Goal: Task Accomplishment & Management: Manage account settings

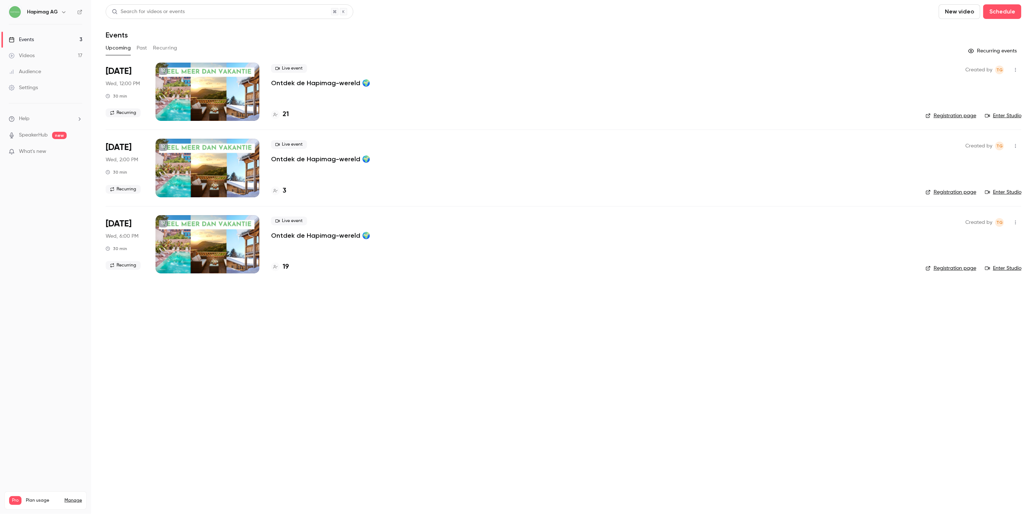
click at [379, 384] on main "Search for videos or events New video Schedule Events Upcoming Past Recurring R…" at bounding box center [563, 257] width 945 height 514
click at [25, 62] on link "Videos 17" at bounding box center [45, 56] width 91 height 16
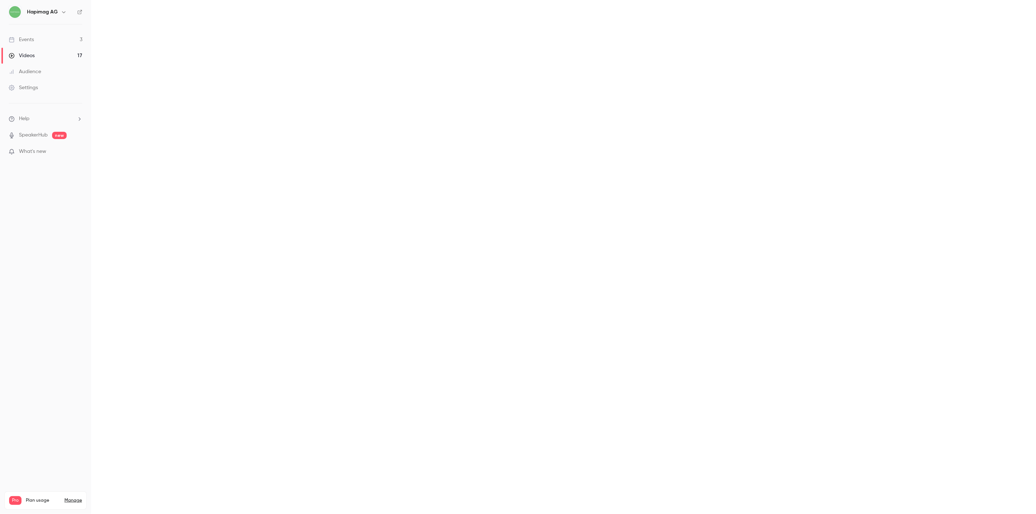
click at [25, 67] on link "Audience" at bounding box center [45, 72] width 91 height 16
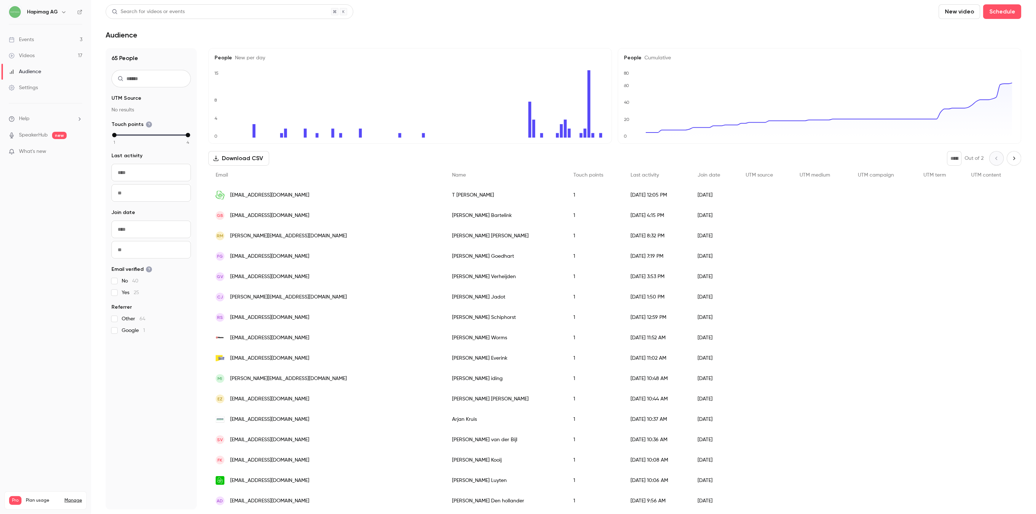
click at [34, 256] on nav "Hapimag AG Events 3 Videos 17 Audience Settings Help SpeakerHub new What's new …" at bounding box center [45, 257] width 91 height 514
drag, startPoint x: 45, startPoint y: 39, endPoint x: 46, endPoint y: 35, distance: 3.7
click at [45, 38] on link "Events 3" at bounding box center [45, 40] width 91 height 16
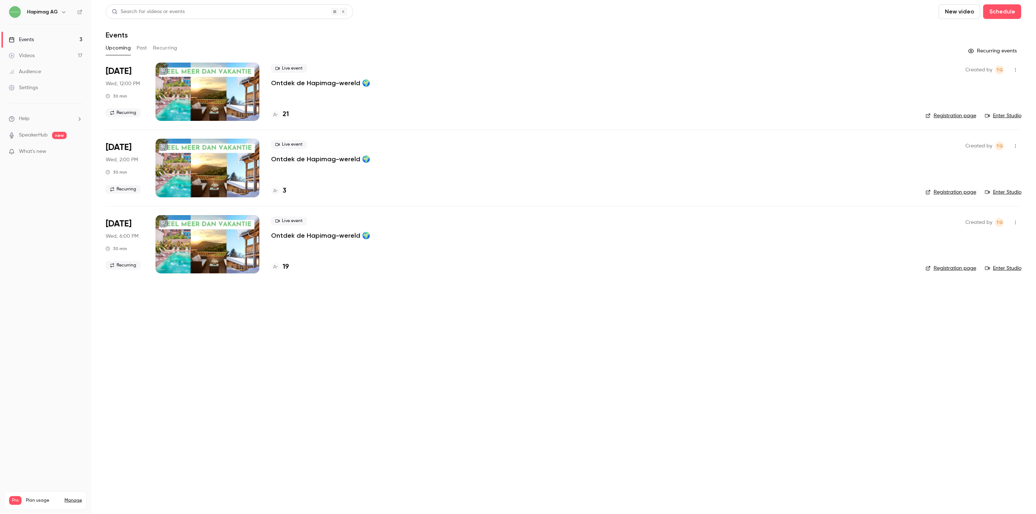
click at [338, 84] on p "Ontdek de Hapimag-wereld 🌍" at bounding box center [320, 83] width 99 height 9
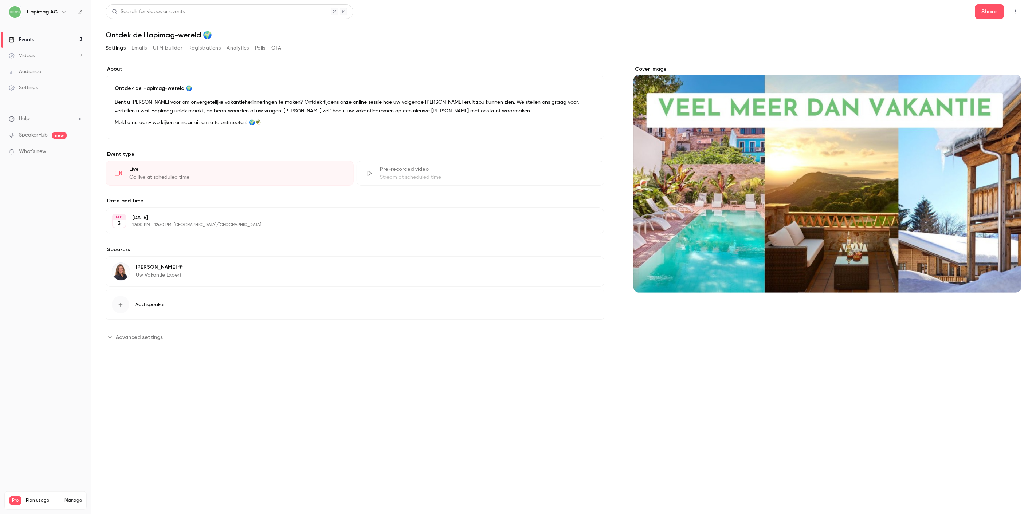
click at [217, 52] on button "Registrations" at bounding box center [204, 48] width 32 height 12
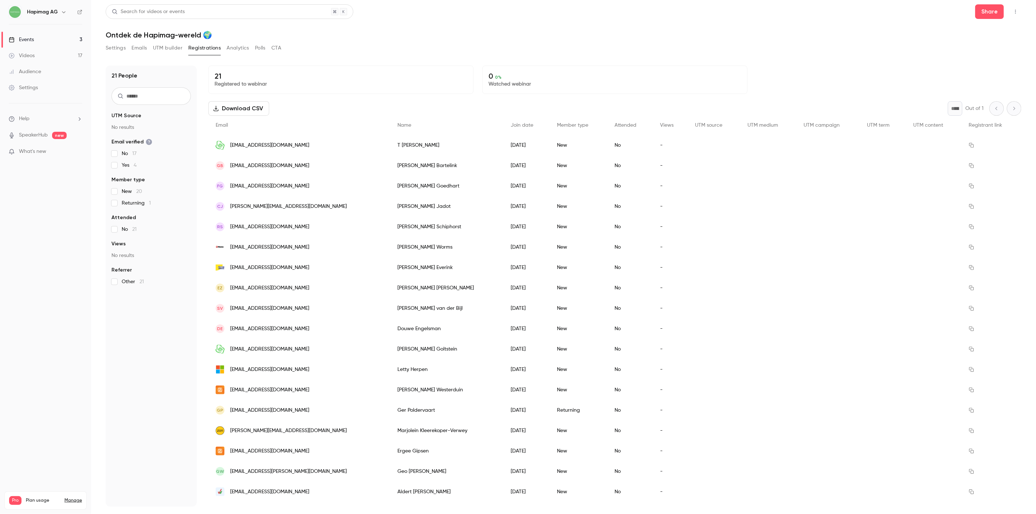
click at [57, 39] on link "Events 3" at bounding box center [45, 40] width 91 height 16
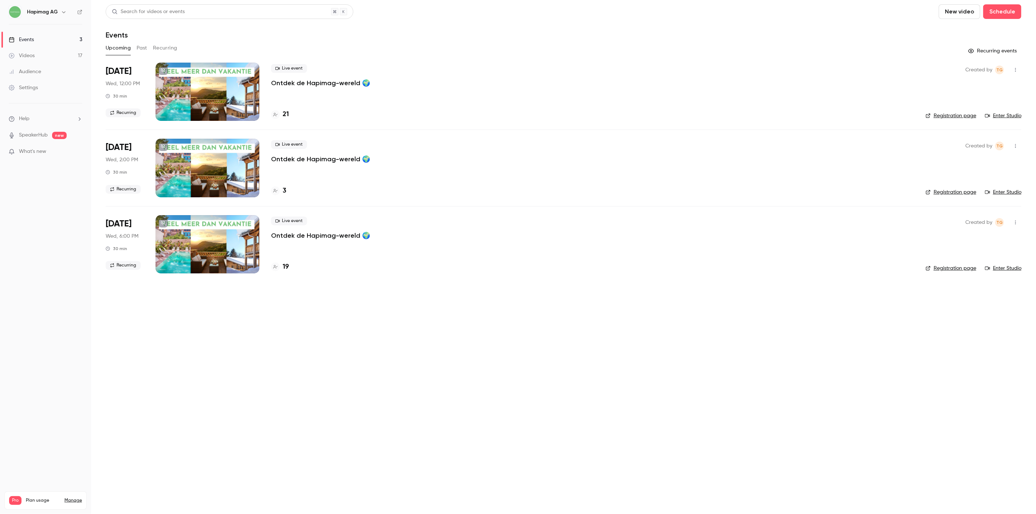
click at [527, 285] on main "Search for videos or events New video Schedule Events Upcoming Past Recurring R…" at bounding box center [563, 257] width 945 height 514
click at [172, 46] on button "Recurring" at bounding box center [165, 48] width 24 height 12
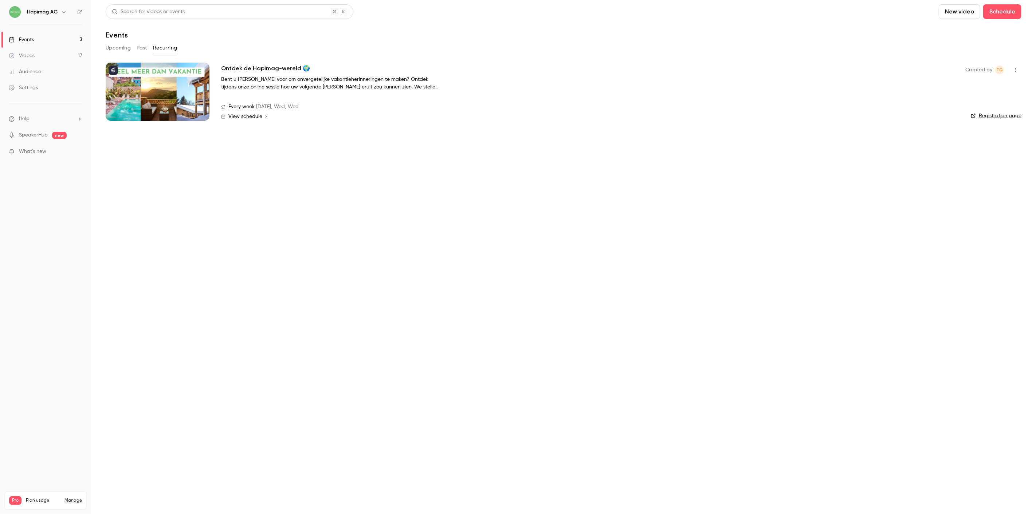
click at [188, 94] on div at bounding box center [158, 92] width 104 height 58
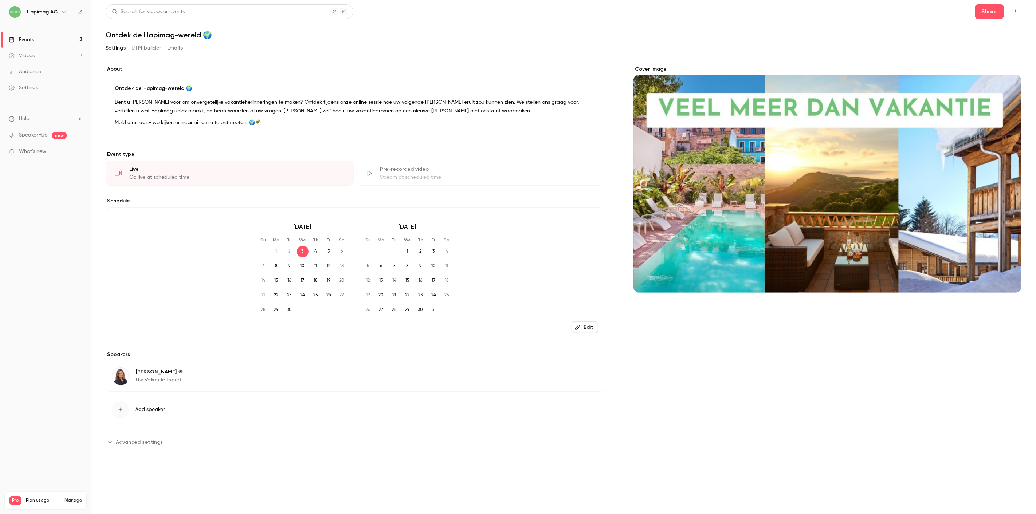
click at [33, 39] on div "Events" at bounding box center [21, 39] width 25 height 7
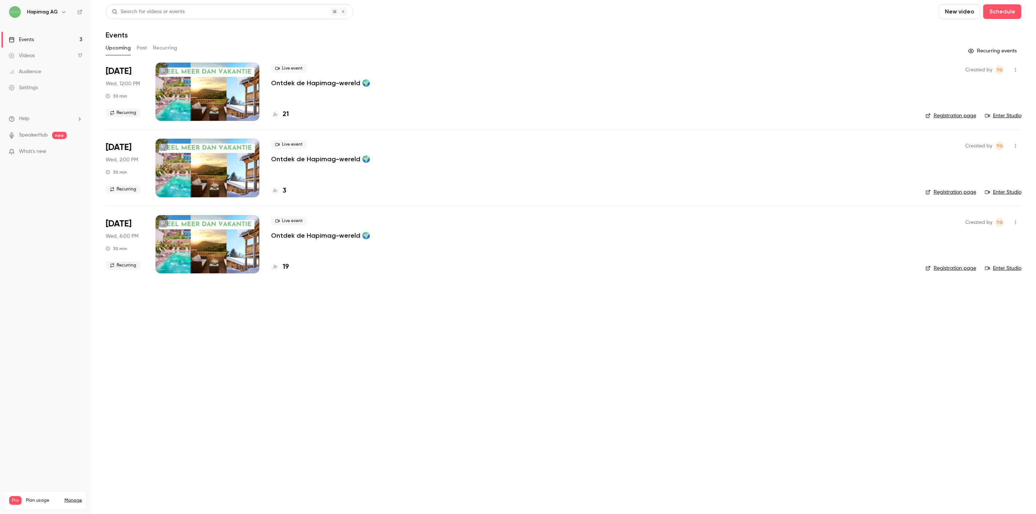
drag, startPoint x: 156, startPoint y: 46, endPoint x: 149, endPoint y: 48, distance: 7.0
click at [157, 46] on button "Recurring" at bounding box center [165, 48] width 24 height 12
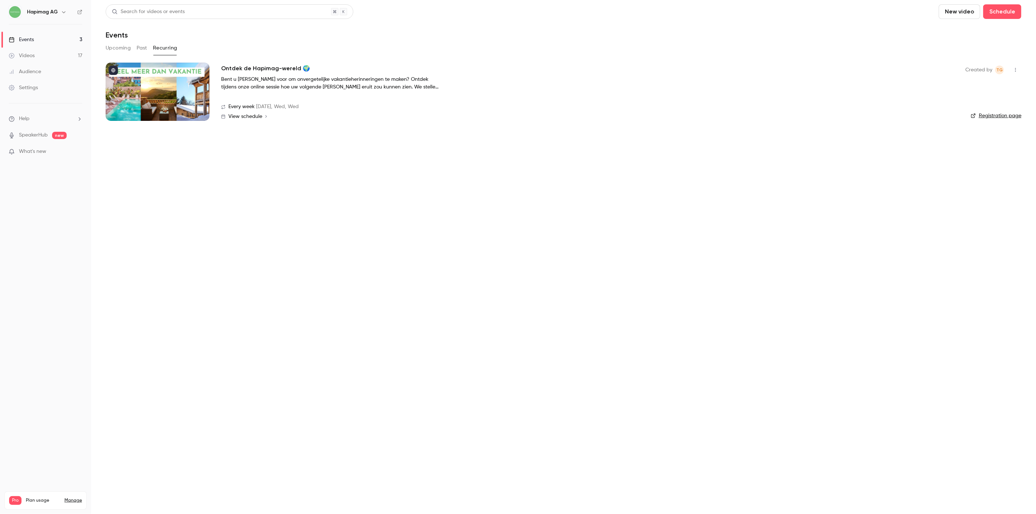
click at [145, 46] on button "Past" at bounding box center [142, 48] width 11 height 12
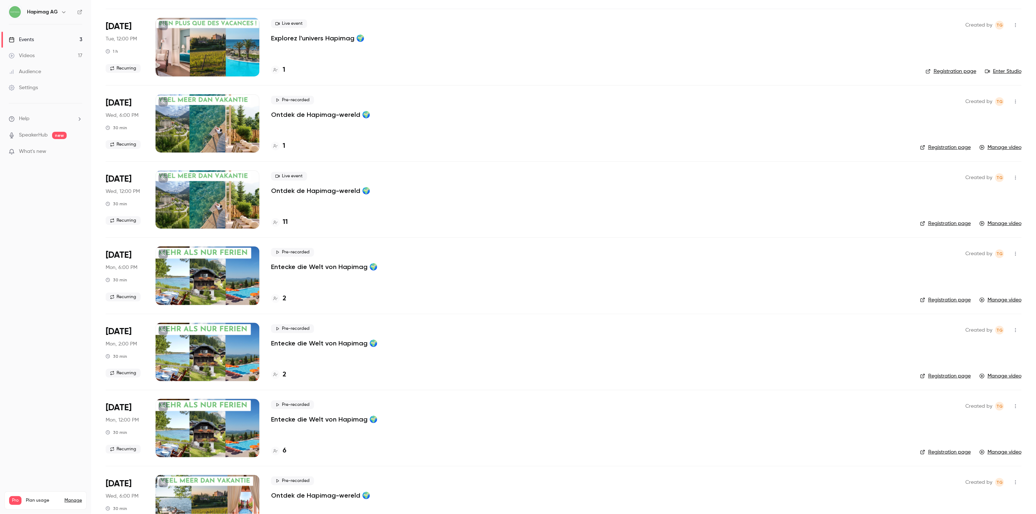
scroll to position [121, 0]
click at [320, 189] on p "Ontdek de Hapimag-wereld 🌍" at bounding box center [320, 190] width 99 height 9
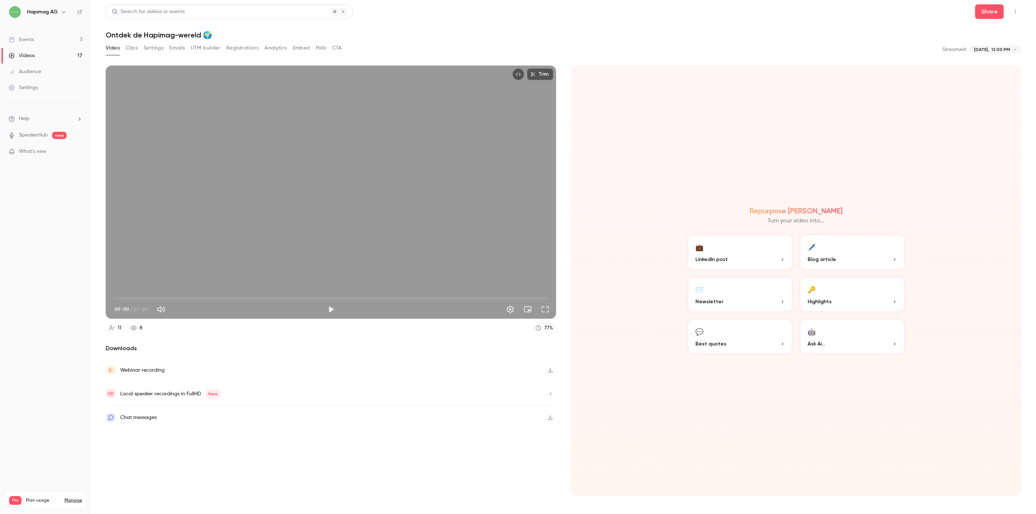
click at [237, 47] on button "Registrations" at bounding box center [242, 48] width 32 height 12
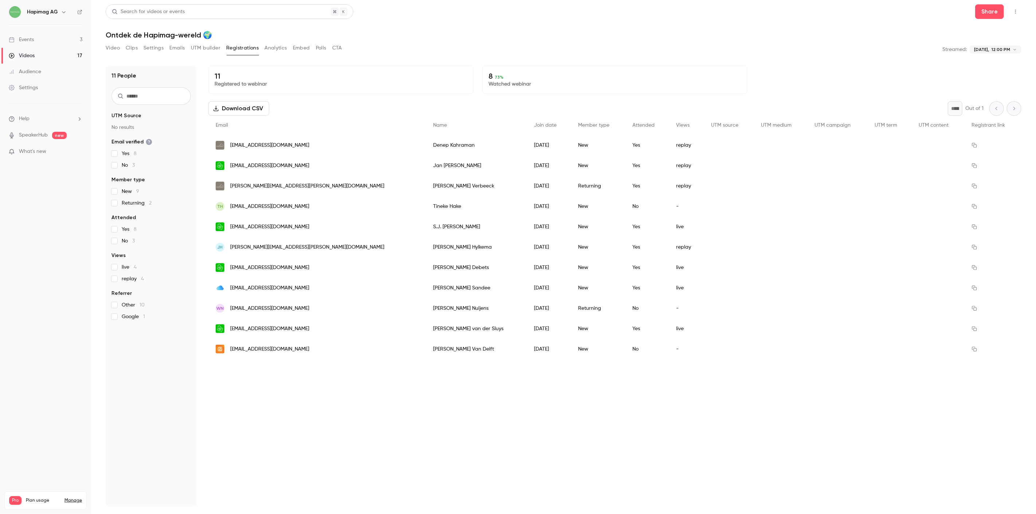
click at [181, 47] on button "Emails" at bounding box center [176, 48] width 15 height 12
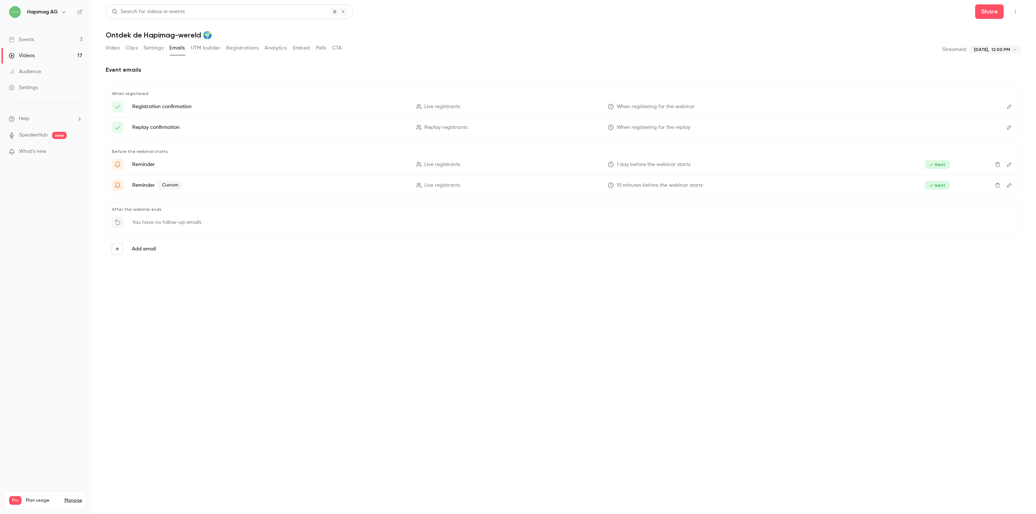
click at [1013, 124] on button "Edit" at bounding box center [1009, 128] width 12 height 12
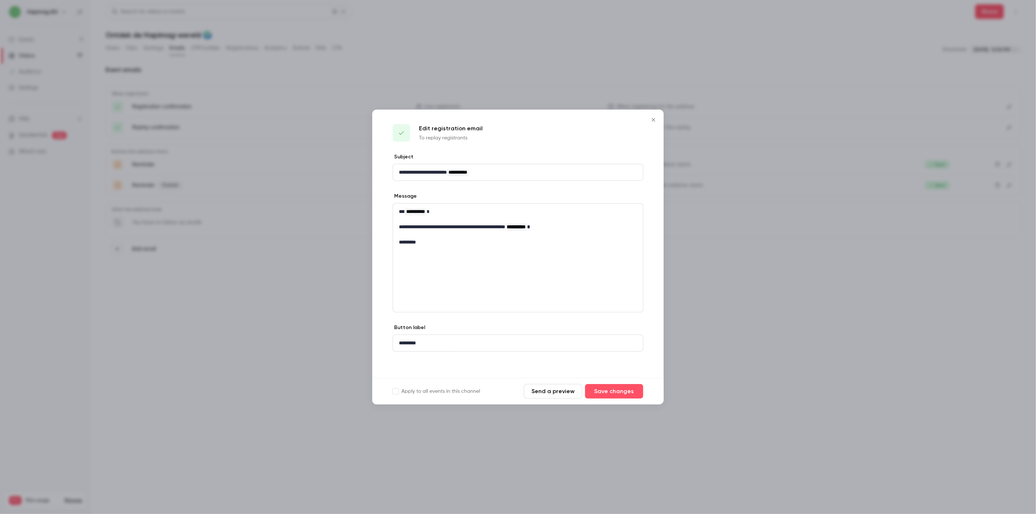
drag, startPoint x: 653, startPoint y: 128, endPoint x: 656, endPoint y: 121, distance: 8.1
click at [653, 127] on div "Edit registration email To replay registrants" at bounding box center [517, 132] width 291 height 44
click at [654, 122] on icon "Close" at bounding box center [653, 120] width 9 height 6
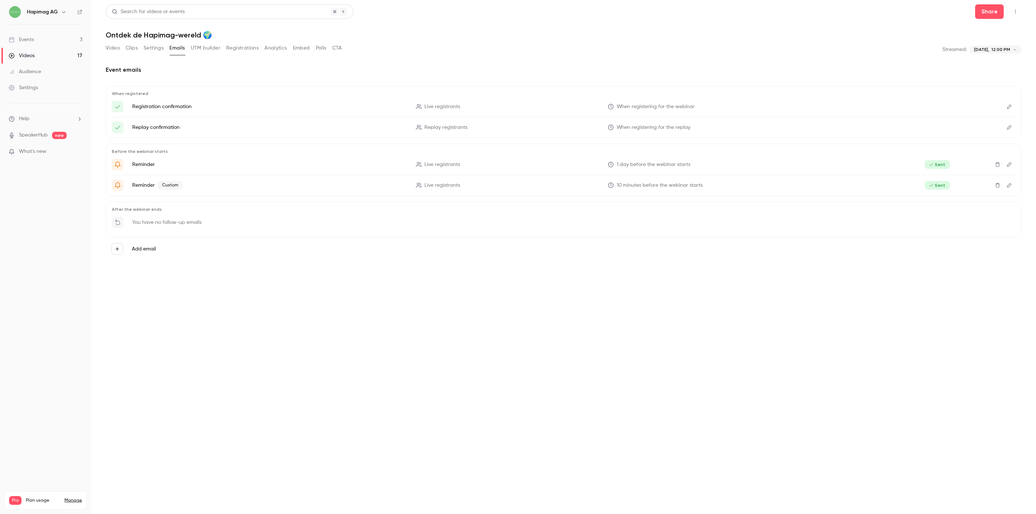
click at [20, 36] on div "Events" at bounding box center [21, 39] width 25 height 7
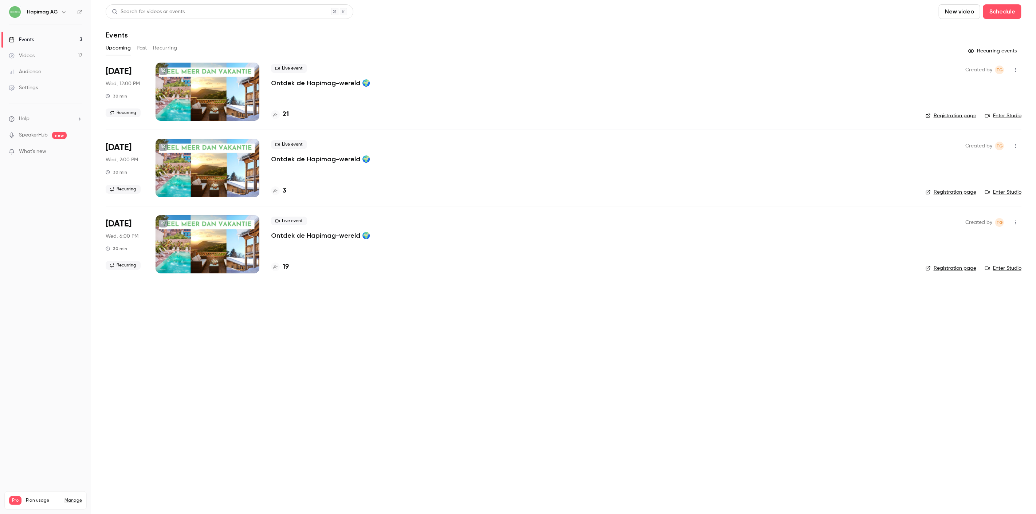
click at [35, 52] on link "Videos 17" at bounding box center [45, 56] width 91 height 16
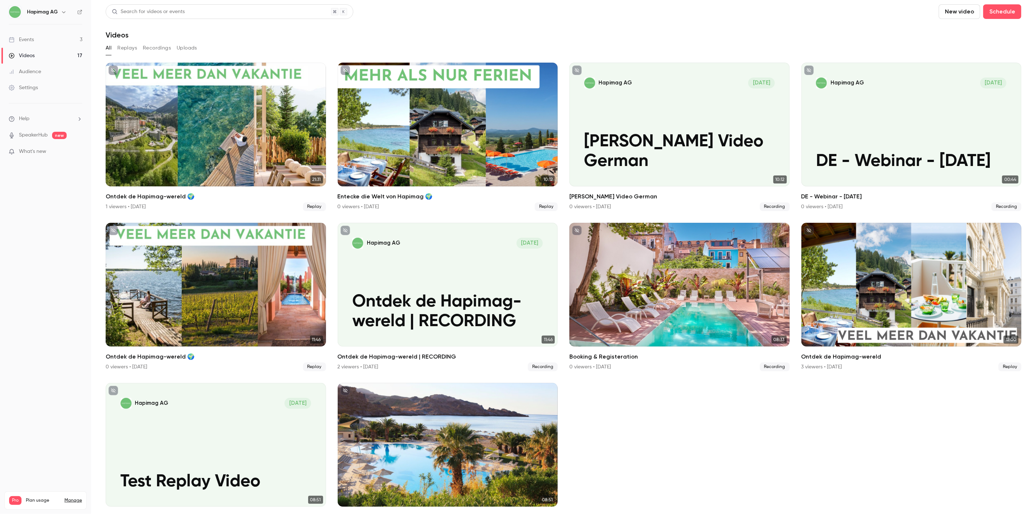
click at [50, 300] on nav "Hapimag AG Events 3 Videos 17 Audience Settings Help SpeakerHub new What's new …" at bounding box center [45, 257] width 91 height 514
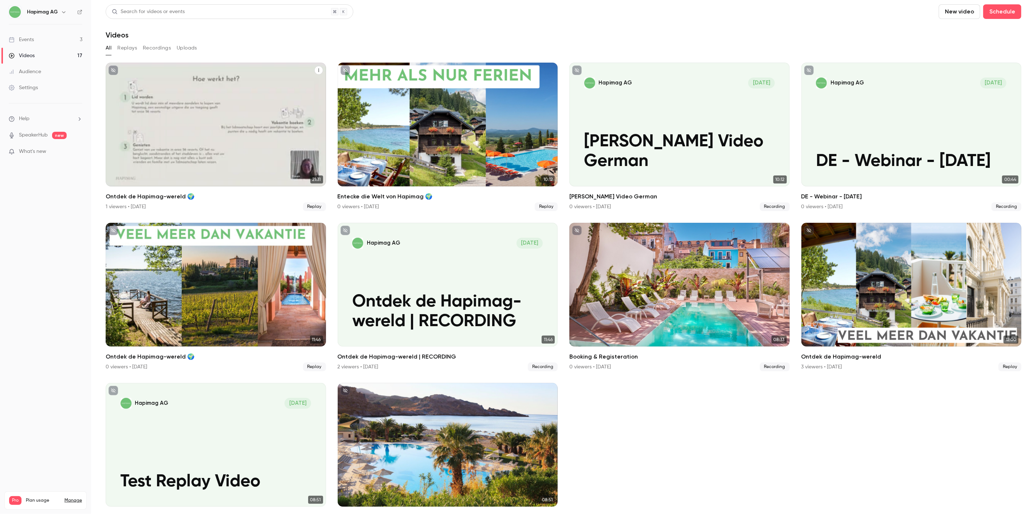
click at [201, 147] on div "Ontdek de Hapimag-wereld 🌍" at bounding box center [216, 125] width 220 height 124
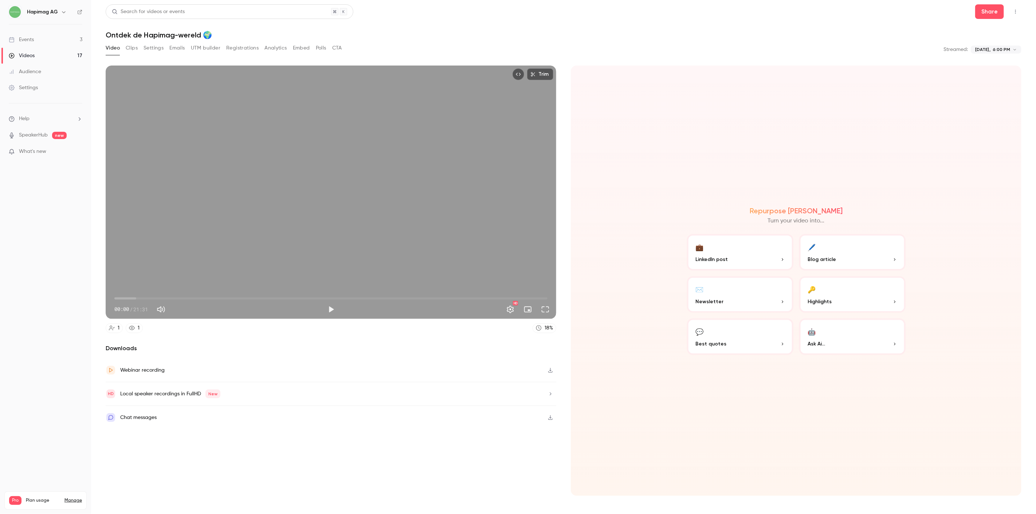
click at [243, 46] on button "Registrations" at bounding box center [242, 48] width 32 height 12
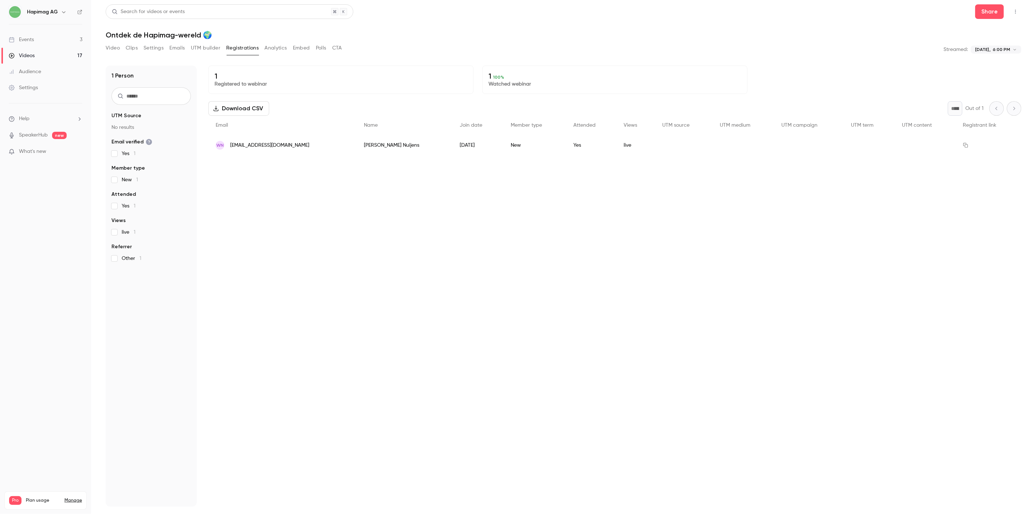
click at [117, 45] on button "Video" at bounding box center [113, 48] width 14 height 12
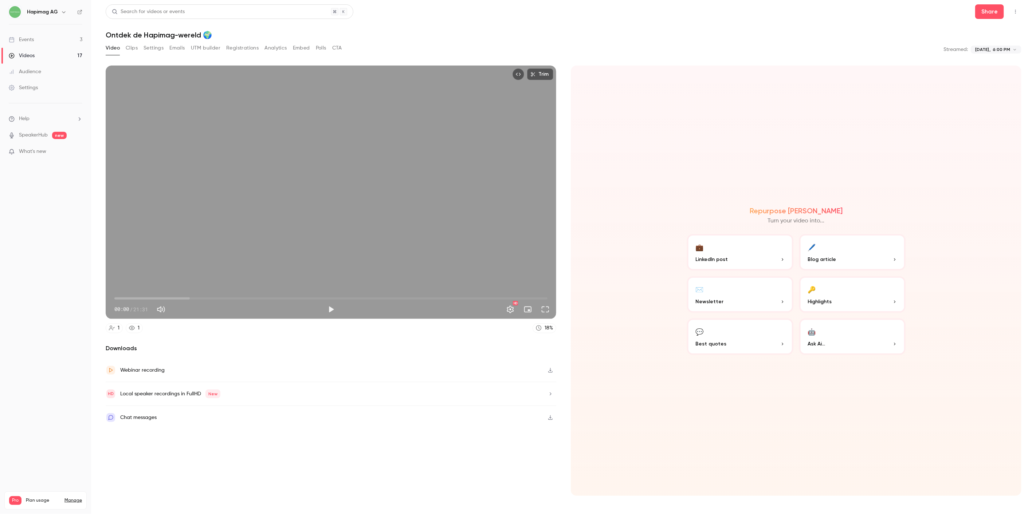
click at [59, 35] on link "Events 3" at bounding box center [45, 40] width 91 height 16
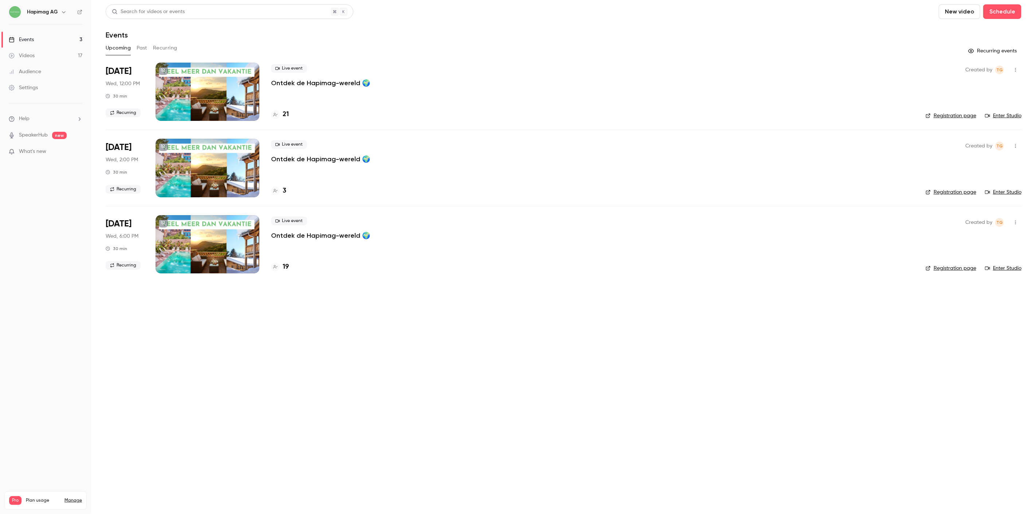
click at [142, 49] on button "Past" at bounding box center [142, 48] width 11 height 12
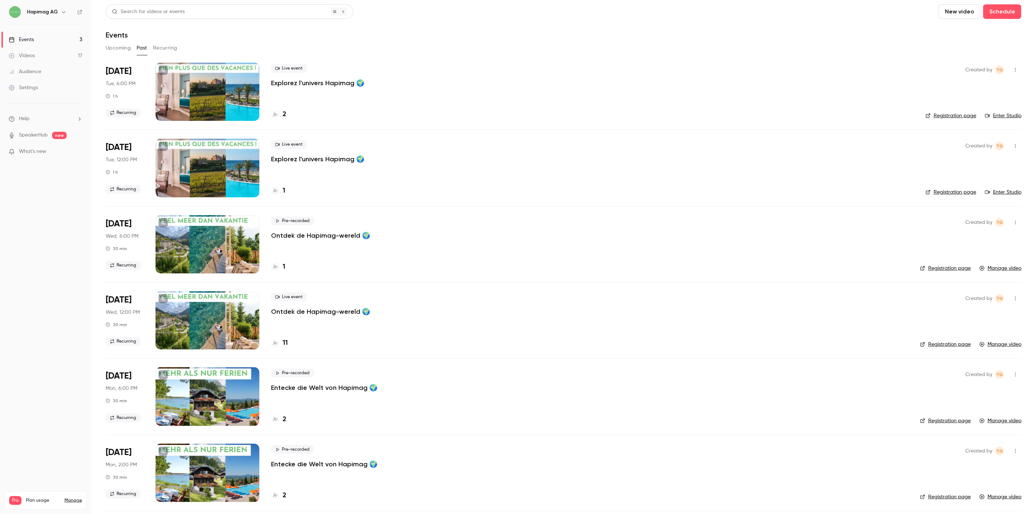
click at [170, 46] on button "Recurring" at bounding box center [165, 48] width 24 height 12
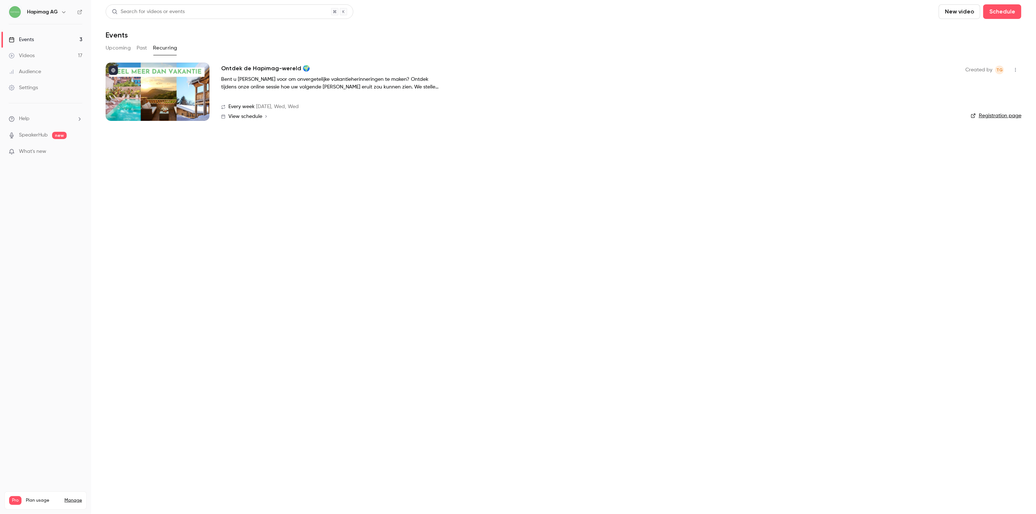
click at [1008, 115] on link "Registration page" at bounding box center [996, 115] width 51 height 7
click at [37, 44] on link "Events 3" at bounding box center [45, 40] width 91 height 16
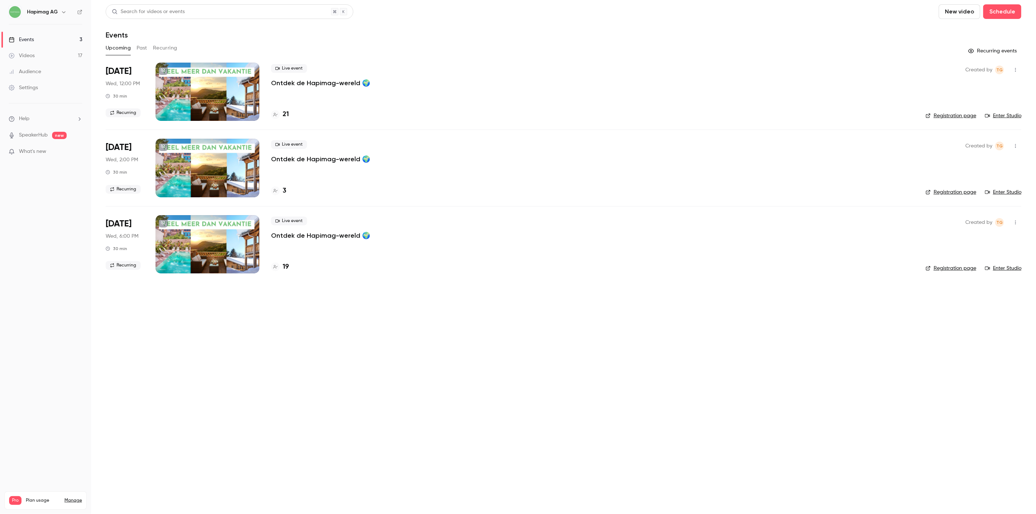
click at [38, 39] on link "Events 3" at bounding box center [45, 40] width 91 height 16
click at [56, 43] on link "Events 3" at bounding box center [45, 40] width 91 height 16
click at [144, 49] on button "Past" at bounding box center [142, 48] width 11 height 12
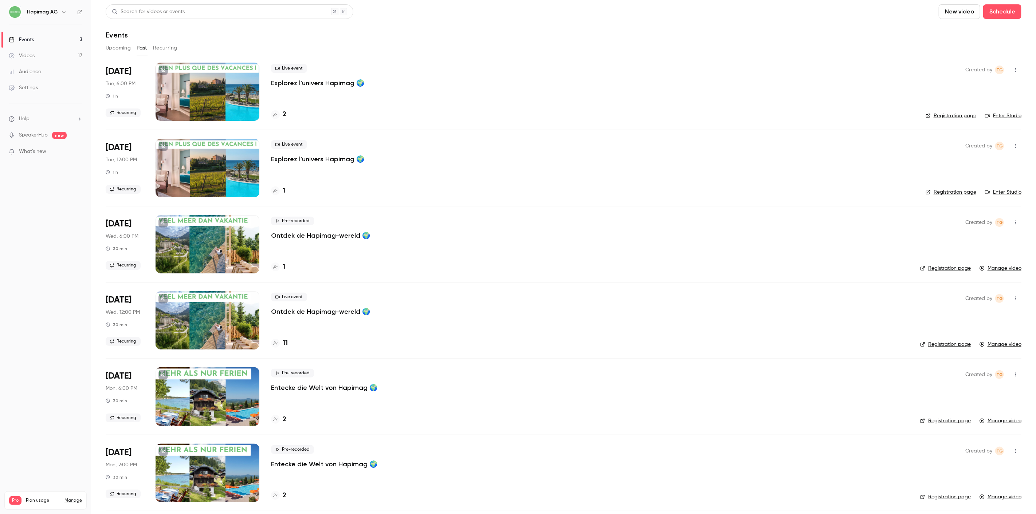
click at [336, 307] on p "Ontdek de Hapimag-wereld 🌍" at bounding box center [320, 311] width 99 height 9
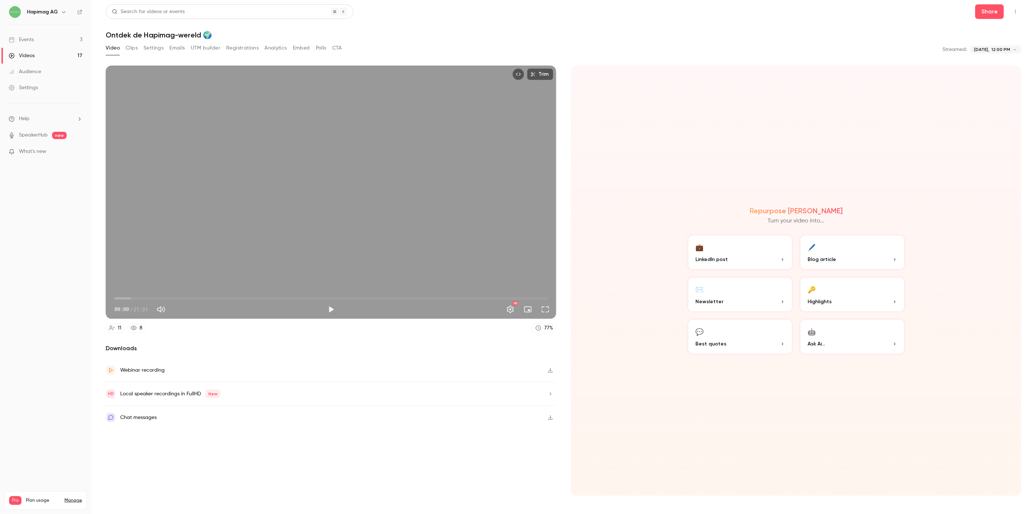
click at [247, 45] on button "Registrations" at bounding box center [242, 48] width 32 height 12
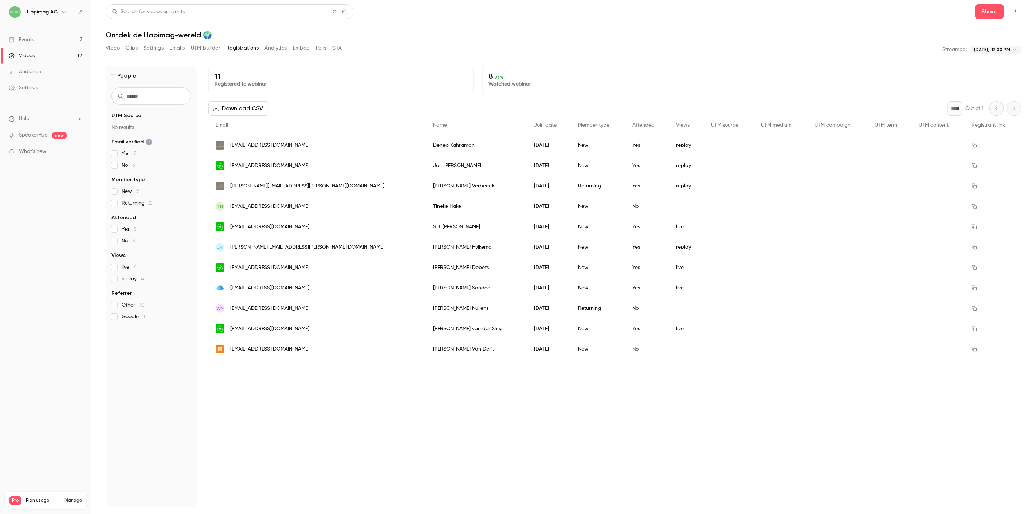
click at [284, 50] on button "Analytics" at bounding box center [275, 48] width 23 height 12
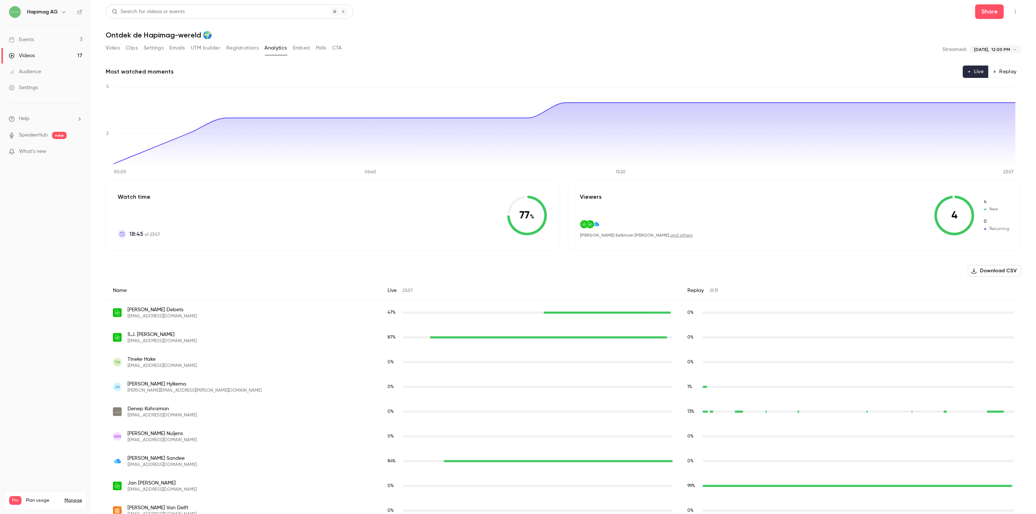
click at [303, 50] on button "Embed" at bounding box center [301, 48] width 17 height 12
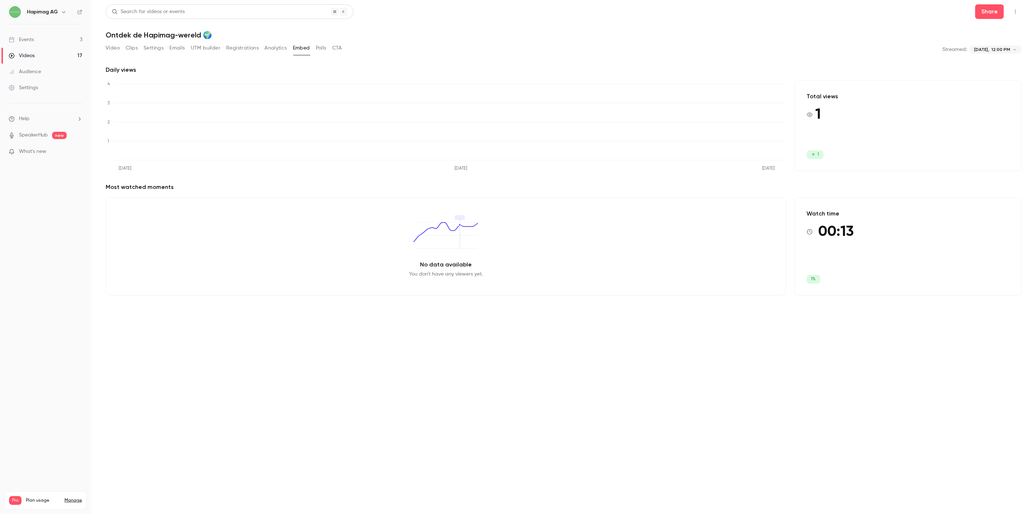
click at [324, 51] on button "Polls" at bounding box center [321, 48] width 11 height 12
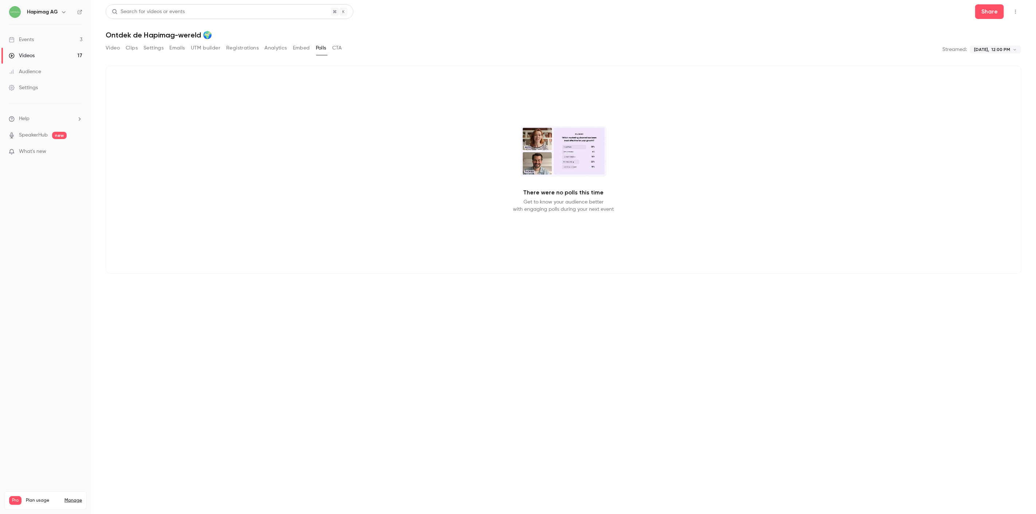
click at [344, 49] on div "**********" at bounding box center [564, 49] width 916 height 15
click at [340, 47] on button "CTA" at bounding box center [337, 48] width 10 height 12
click at [315, 48] on div "Video Clips Settings Emails UTM builder Registrations Analytics Embed Polls CTA" at bounding box center [224, 48] width 236 height 12
click at [323, 48] on button "Polls" at bounding box center [321, 48] width 11 height 12
click at [310, 47] on button "Embed" at bounding box center [301, 48] width 17 height 12
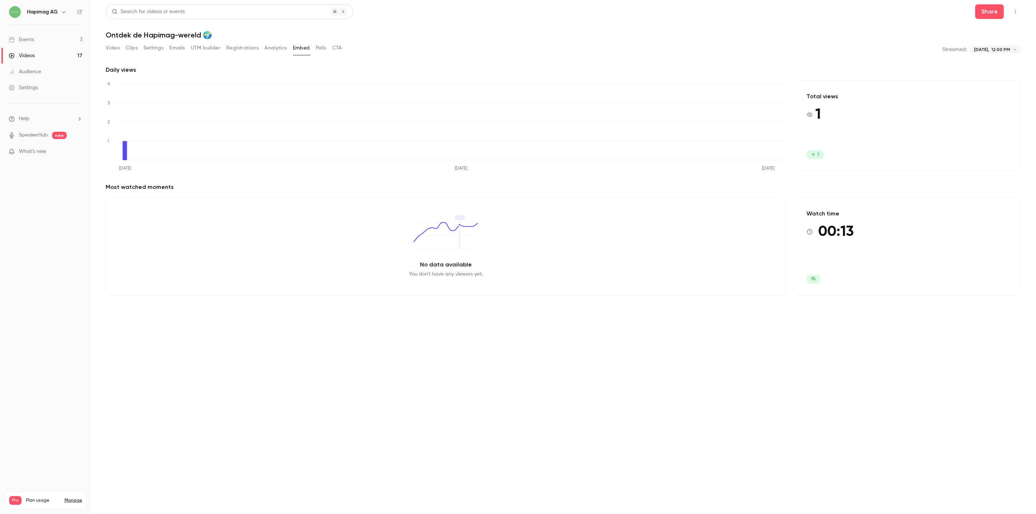
click at [283, 49] on button "Analytics" at bounding box center [275, 48] width 23 height 12
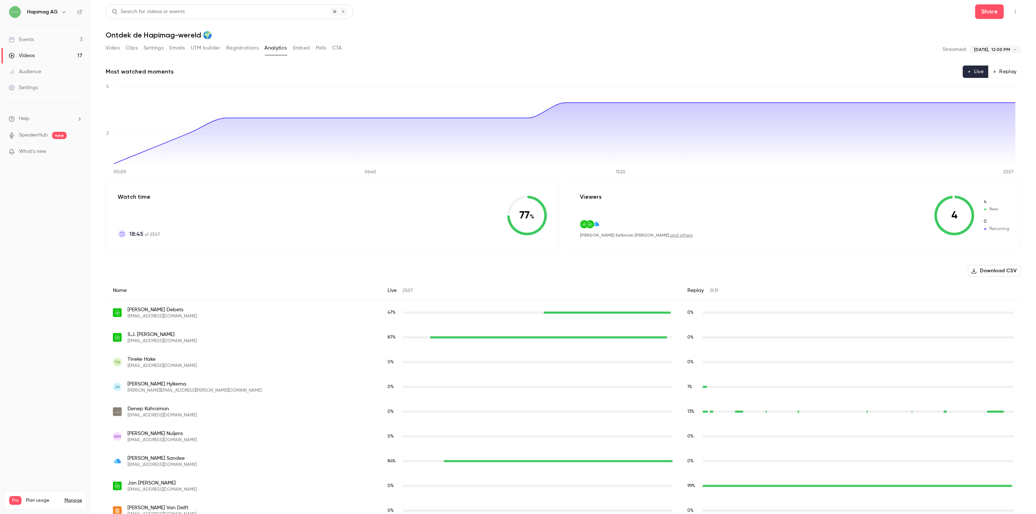
click at [999, 272] on button "Download CSV" at bounding box center [995, 271] width 54 height 12
click at [228, 47] on button "Registrations" at bounding box center [242, 48] width 32 height 12
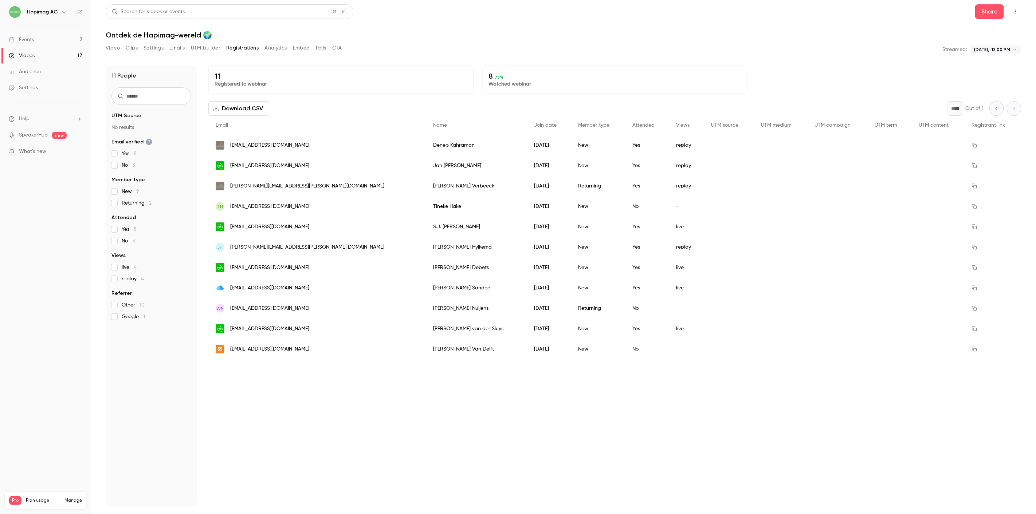
click at [186, 49] on div "Video Clips Settings Emails UTM builder Registrations Analytics Embed Polls CTA" at bounding box center [224, 48] width 236 height 12
click at [174, 47] on button "Emails" at bounding box center [176, 48] width 15 height 12
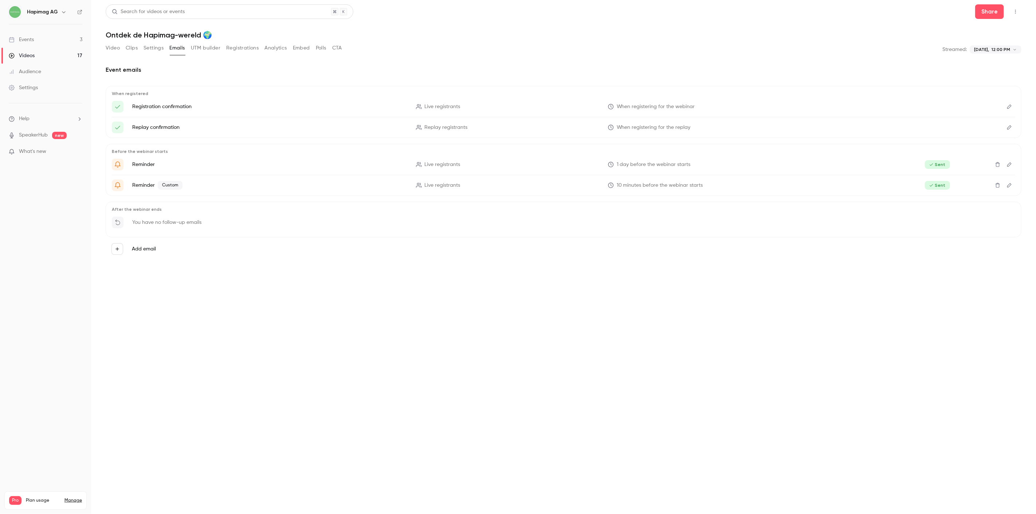
click at [152, 46] on button "Settings" at bounding box center [153, 48] width 20 height 12
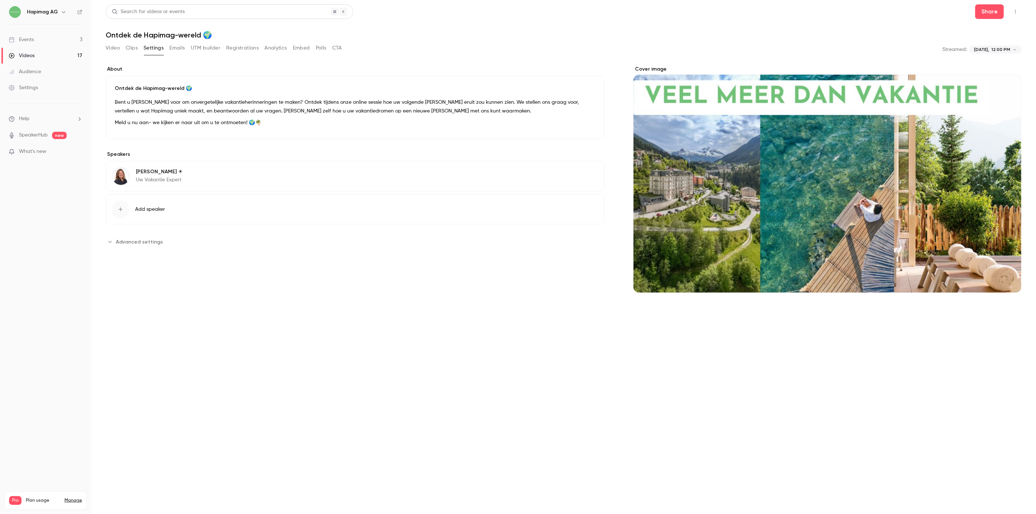
click at [133, 43] on button "Clips" at bounding box center [132, 48] width 12 height 12
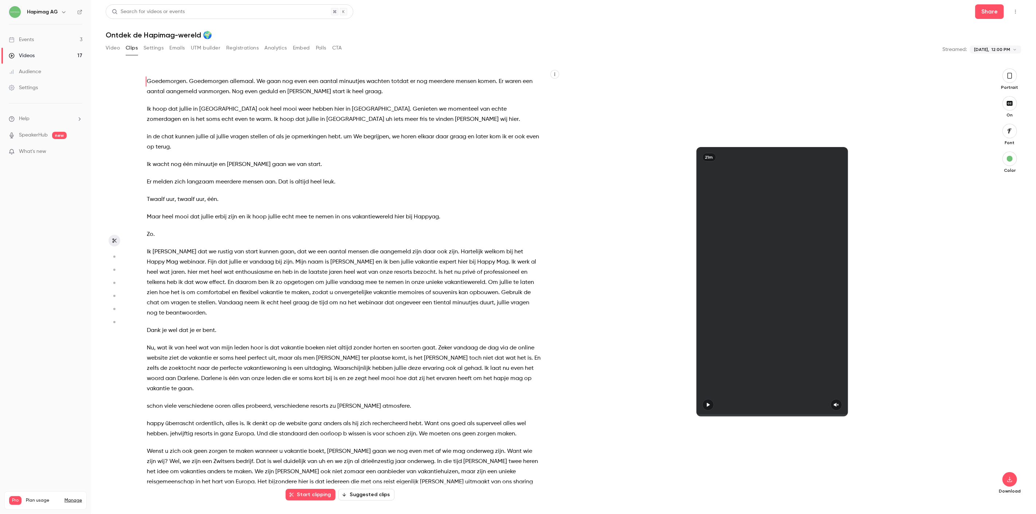
click at [112, 48] on button "Video" at bounding box center [113, 48] width 14 height 12
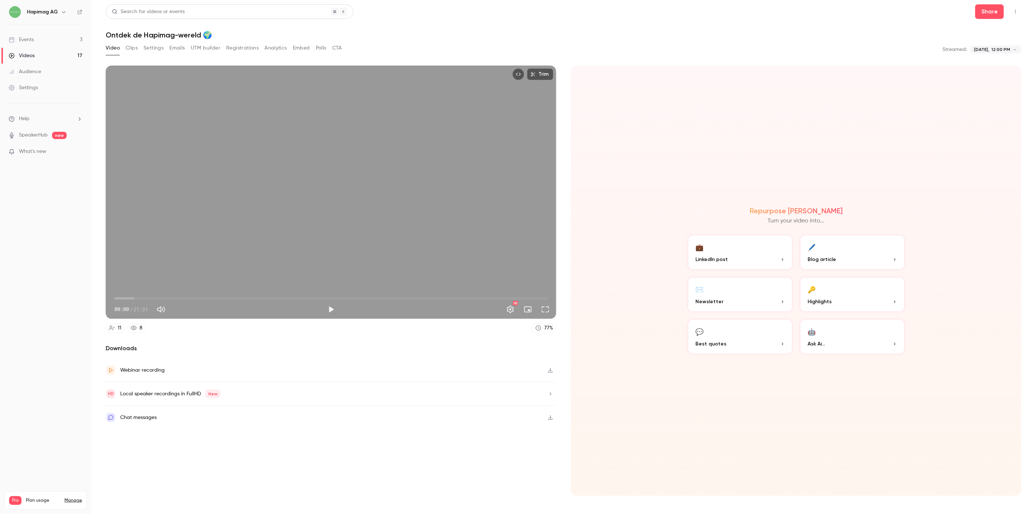
click at [139, 411] on div "Chat messages" at bounding box center [331, 417] width 451 height 23
click at [45, 38] on link "Events 3" at bounding box center [45, 40] width 91 height 16
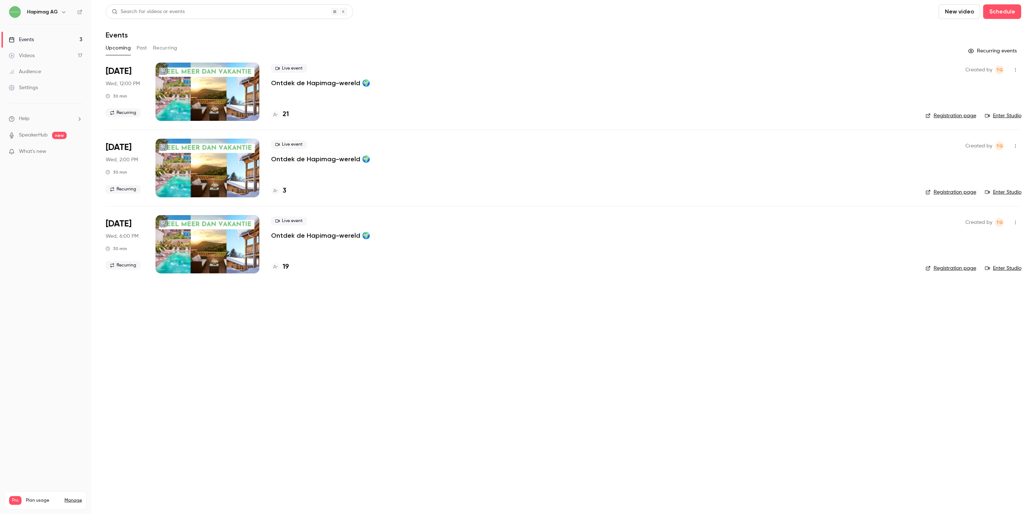
click at [172, 48] on button "Recurring" at bounding box center [165, 48] width 24 height 12
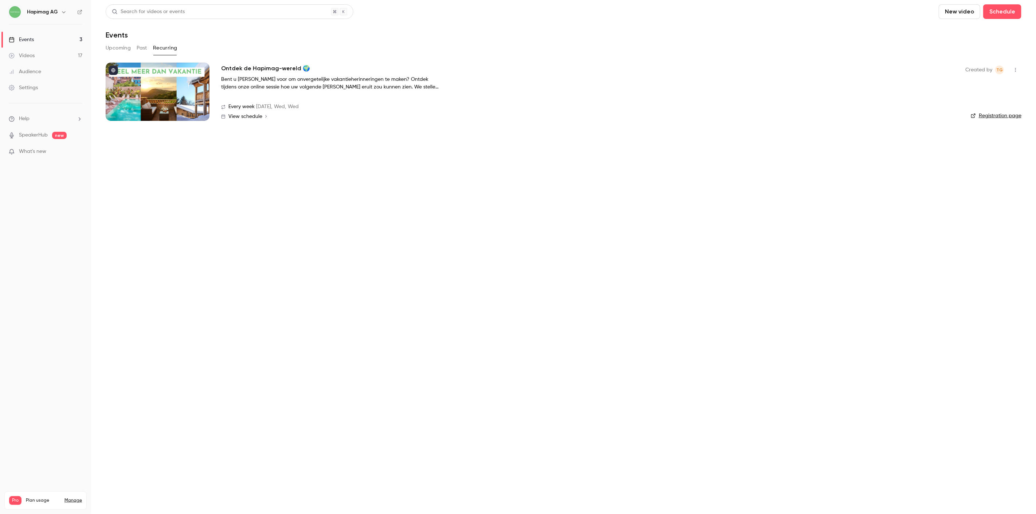
click at [172, 85] on div at bounding box center [158, 92] width 104 height 58
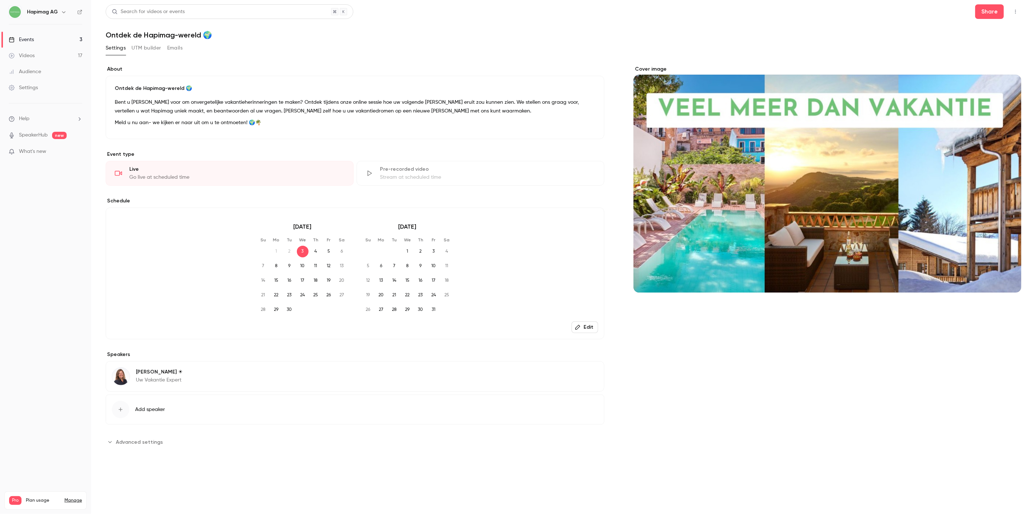
click at [146, 47] on button "UTM builder" at bounding box center [146, 48] width 30 height 12
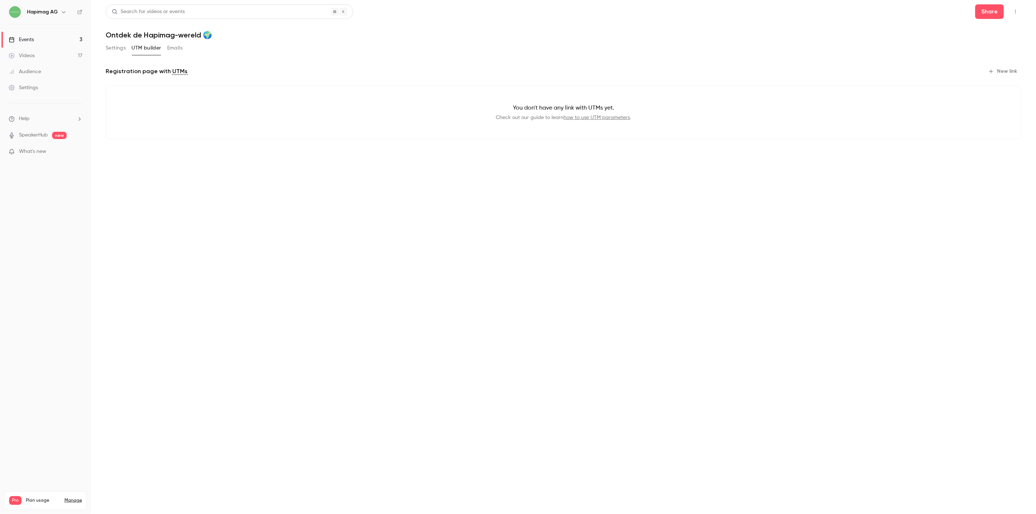
click at [173, 49] on button "Emails" at bounding box center [174, 48] width 15 height 12
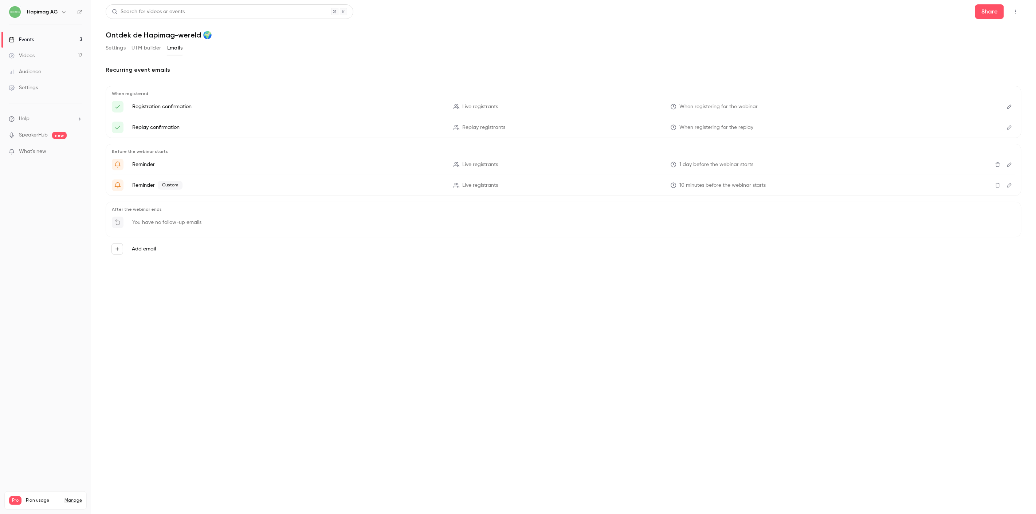
click at [114, 46] on button "Settings" at bounding box center [116, 48] width 20 height 12
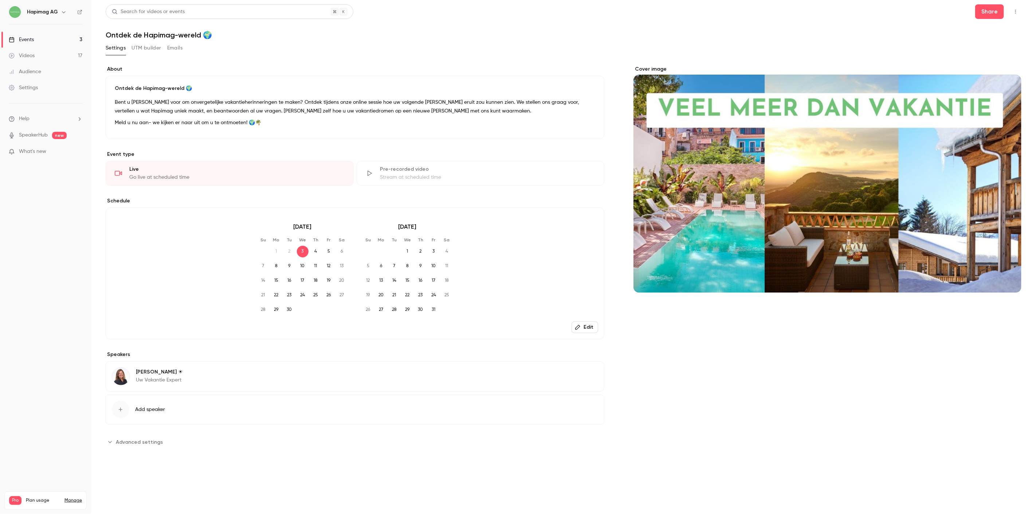
click at [58, 39] on link "Events 3" at bounding box center [45, 40] width 91 height 16
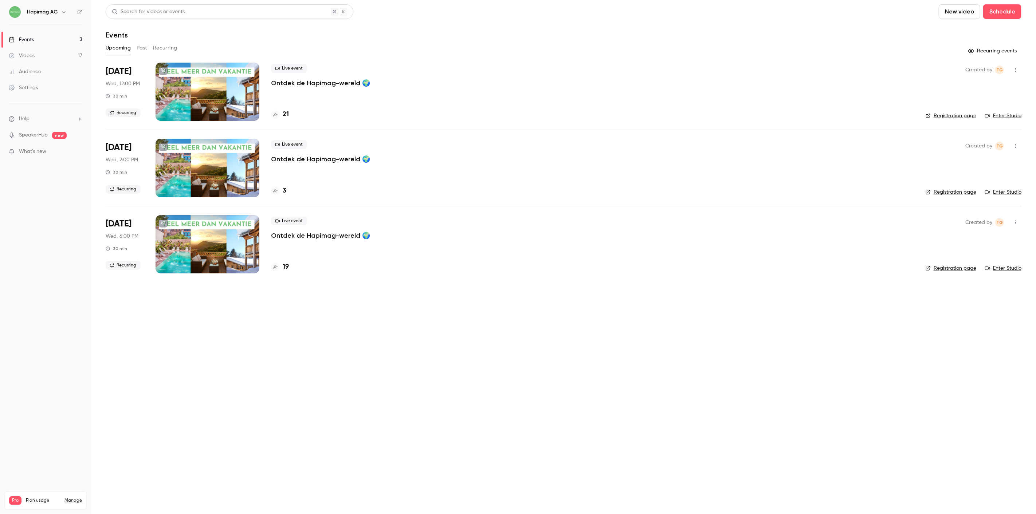
click at [317, 83] on p "Ontdek de Hapimag-wereld 🌍" at bounding box center [320, 83] width 99 height 9
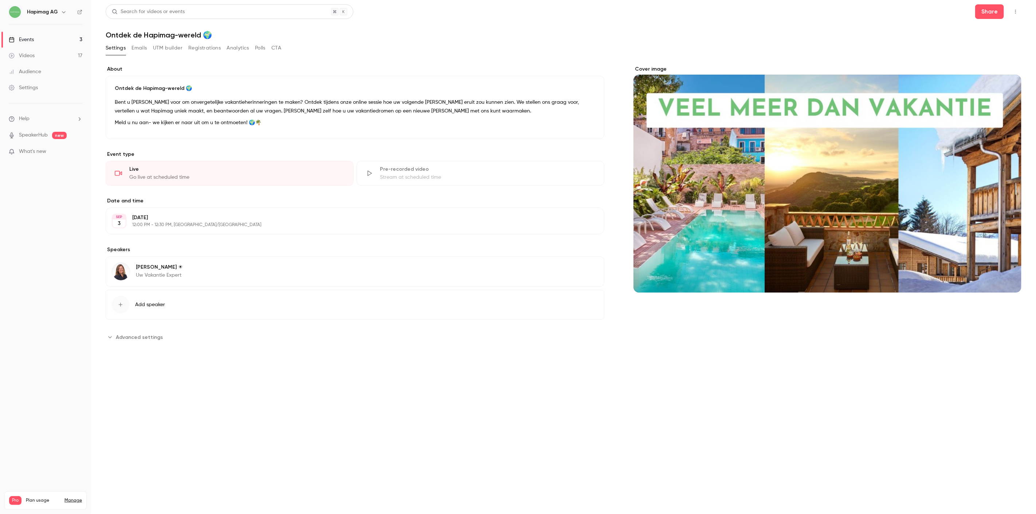
click at [133, 49] on button "Emails" at bounding box center [138, 48] width 15 height 12
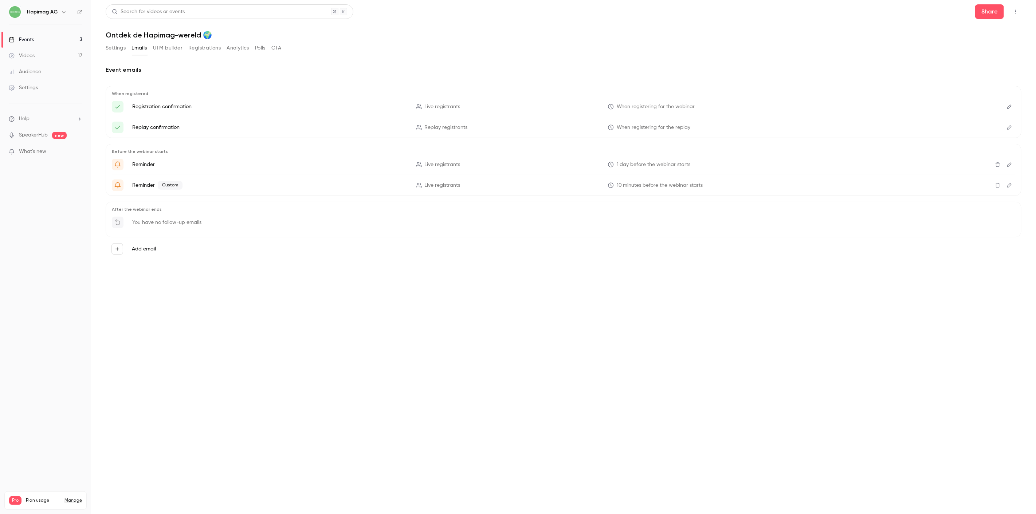
click at [1014, 165] on button "Edit" at bounding box center [1009, 165] width 12 height 12
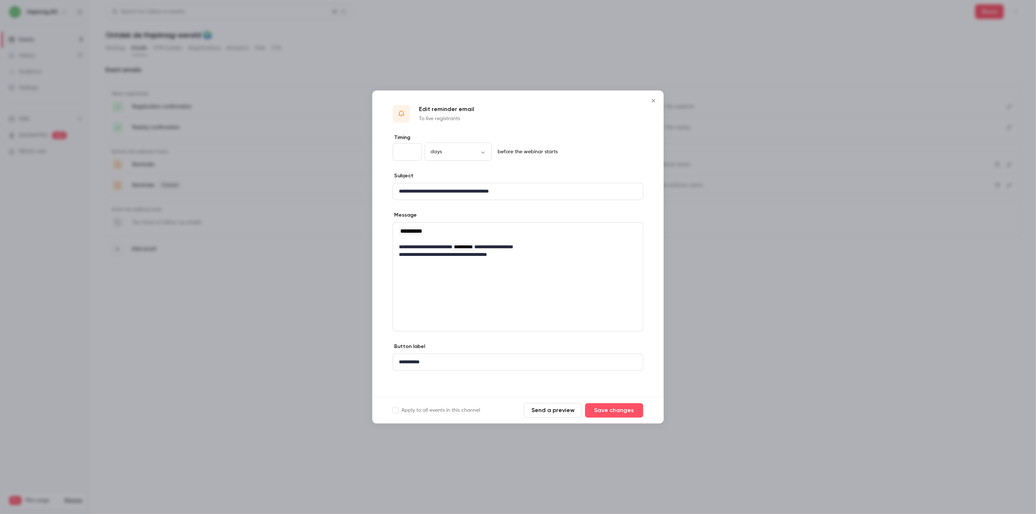
click at [933, 221] on div at bounding box center [518, 257] width 1036 height 514
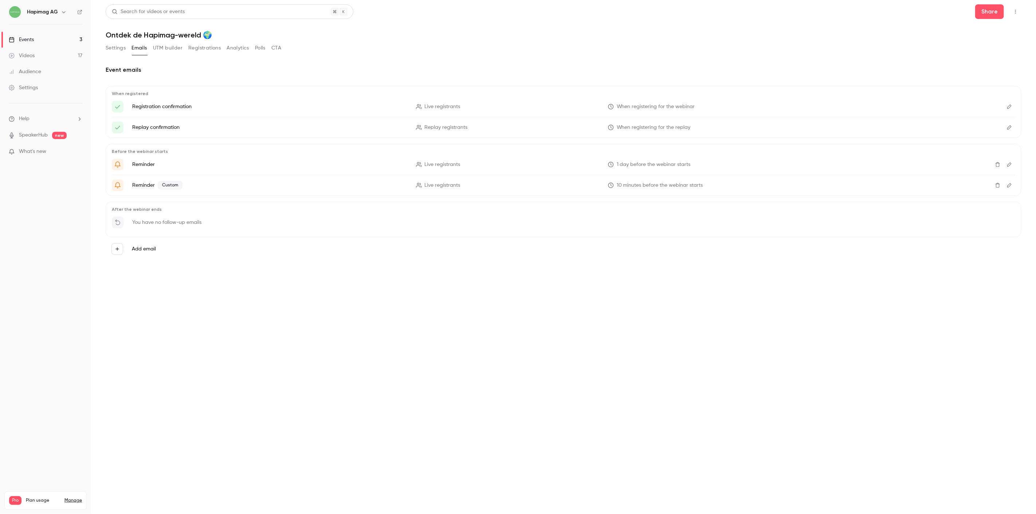
click at [1013, 182] on button "Edit" at bounding box center [1009, 186] width 12 height 12
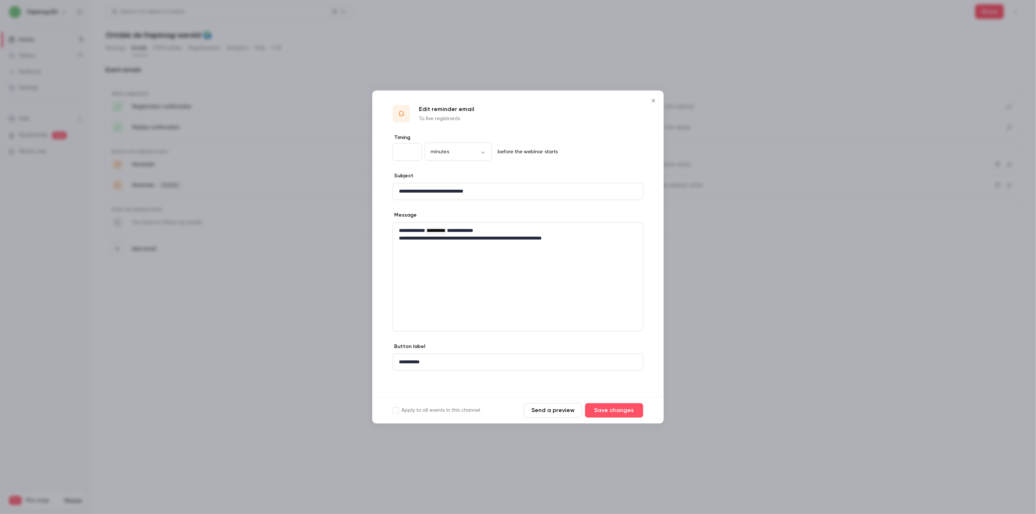
click at [854, 356] on div at bounding box center [518, 257] width 1036 height 514
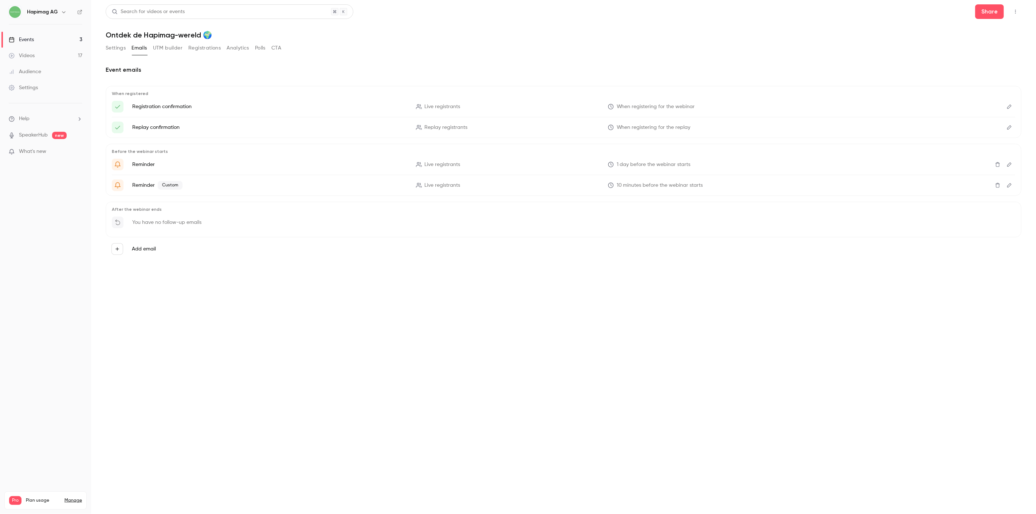
click at [71, 498] on link "Manage" at bounding box center [72, 501] width 17 height 6
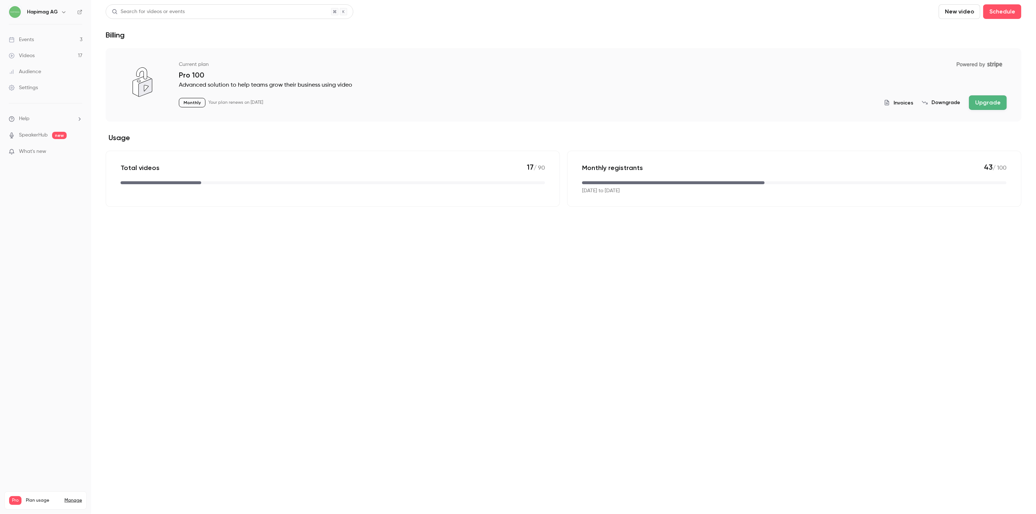
click at [999, 95] on button "Upgrade" at bounding box center [988, 102] width 38 height 15
drag, startPoint x: 31, startPoint y: 31, endPoint x: 34, endPoint y: 34, distance: 4.9
click at [31, 31] on ul "Events 3 Videos 17 Audience Settings" at bounding box center [45, 63] width 91 height 79
click at [36, 37] on link "Events 3" at bounding box center [45, 40] width 91 height 16
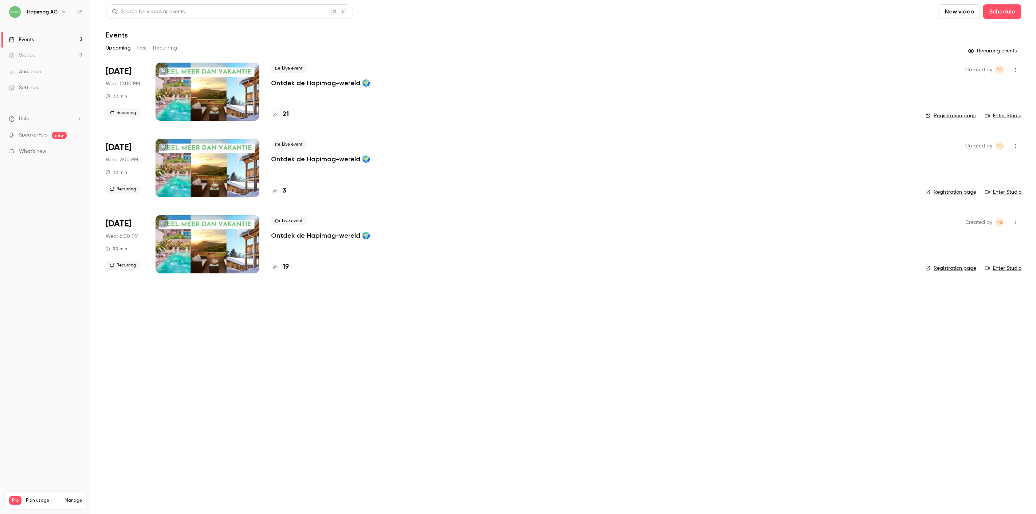
click at [154, 46] on button "Recurring" at bounding box center [165, 48] width 24 height 12
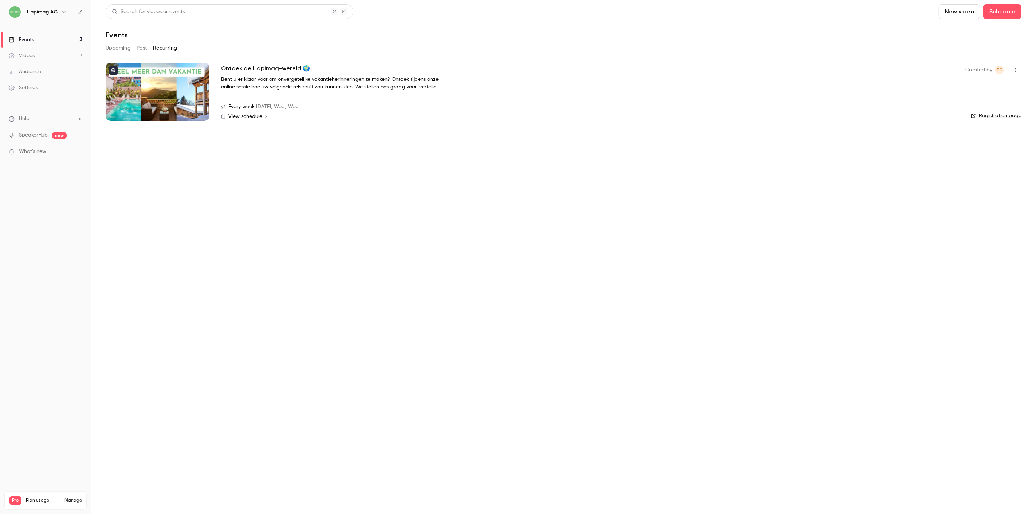
click at [190, 77] on div at bounding box center [158, 92] width 104 height 58
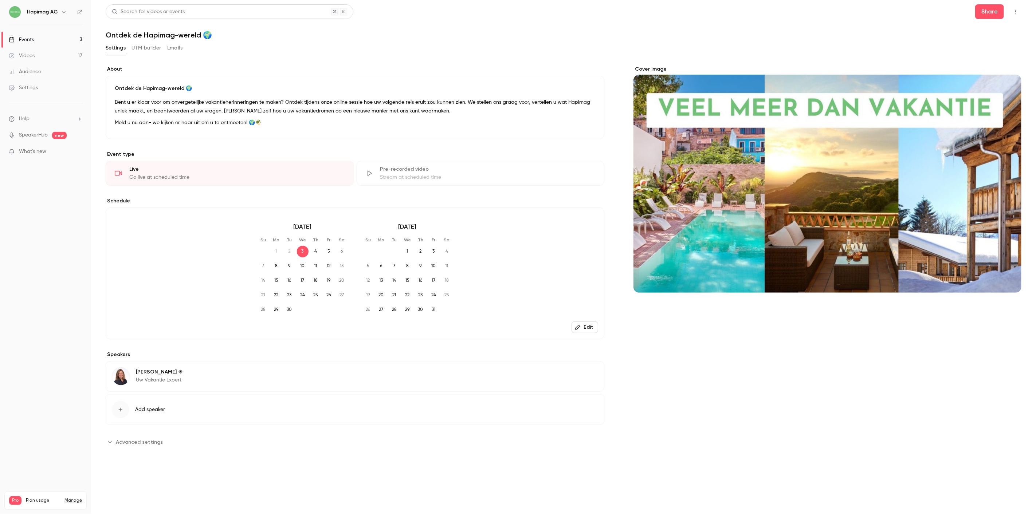
click at [34, 80] on link "Settings" at bounding box center [45, 88] width 91 height 16
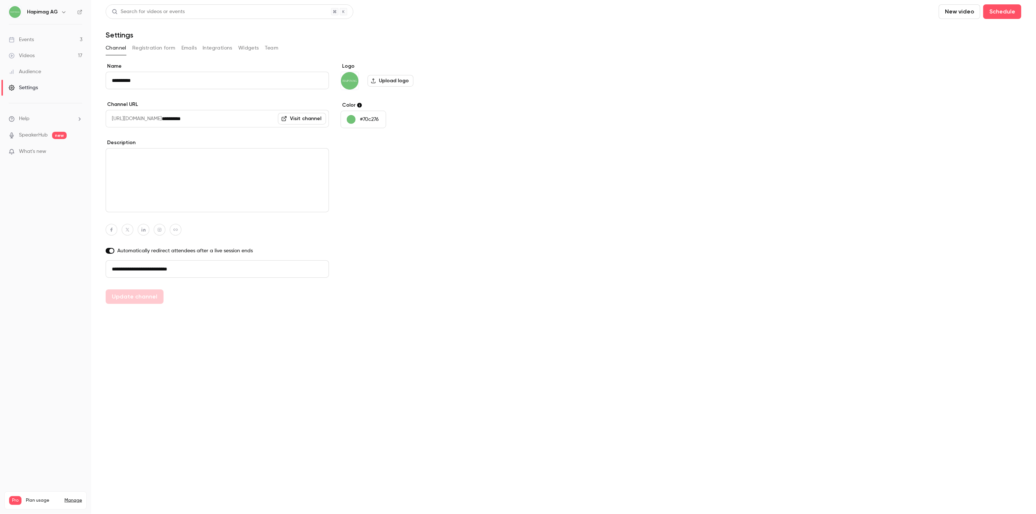
click at [157, 48] on button "Registration form" at bounding box center [153, 48] width 43 height 12
